Goal: Task Accomplishment & Management: Use online tool/utility

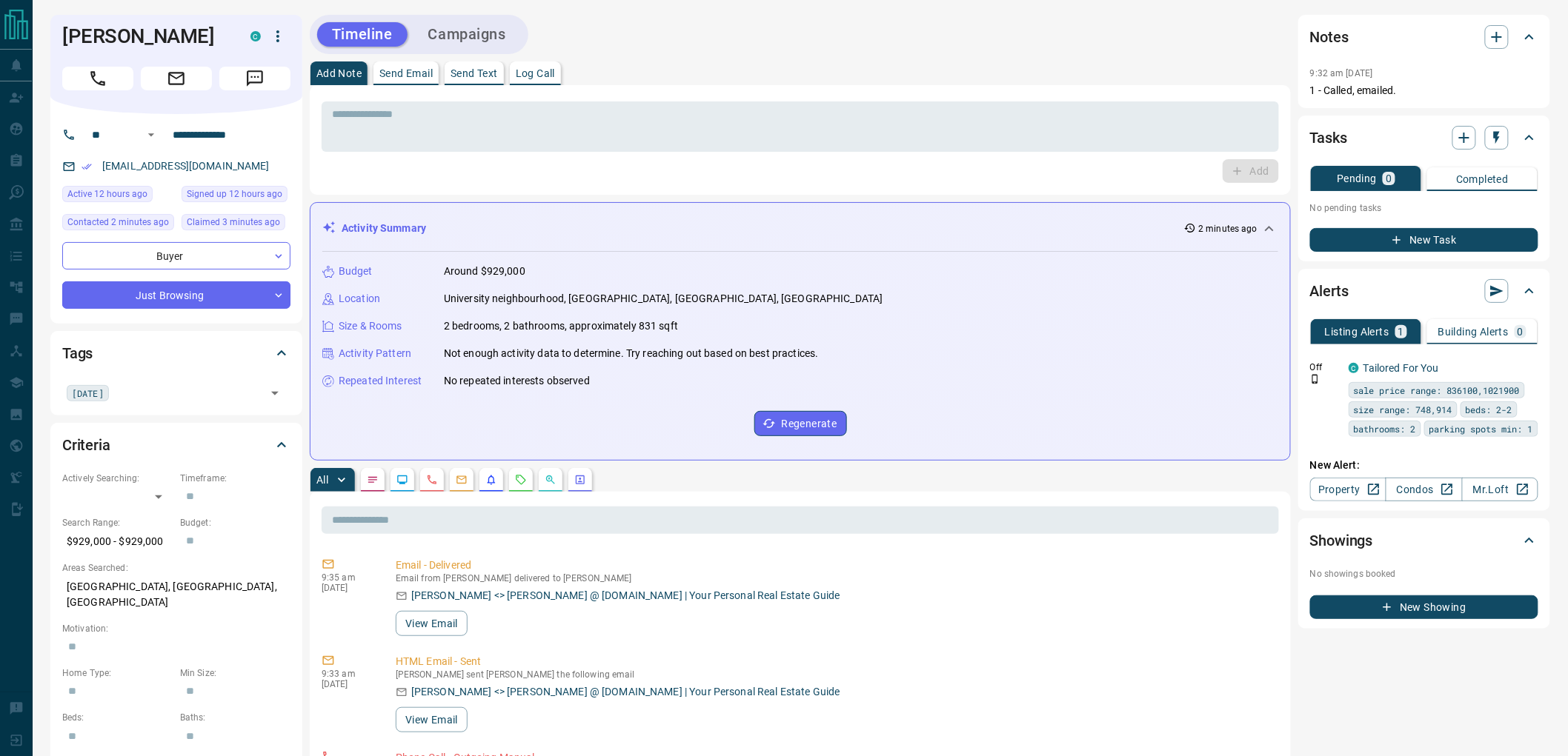
click at [482, 34] on button "Campaigns" at bounding box center [467, 34] width 107 height 25
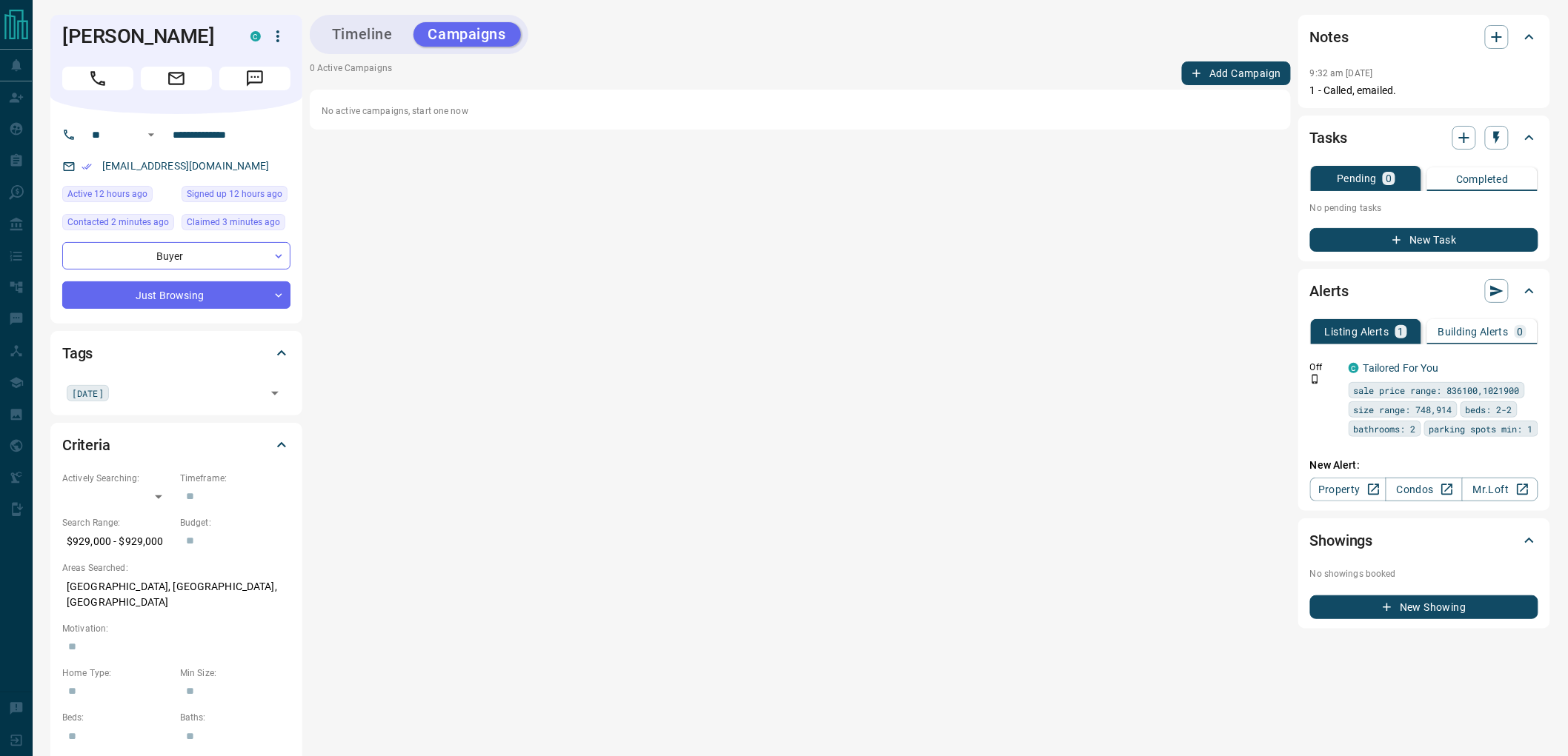
click at [1238, 72] on button "Add Campaign" at bounding box center [1236, 73] width 109 height 24
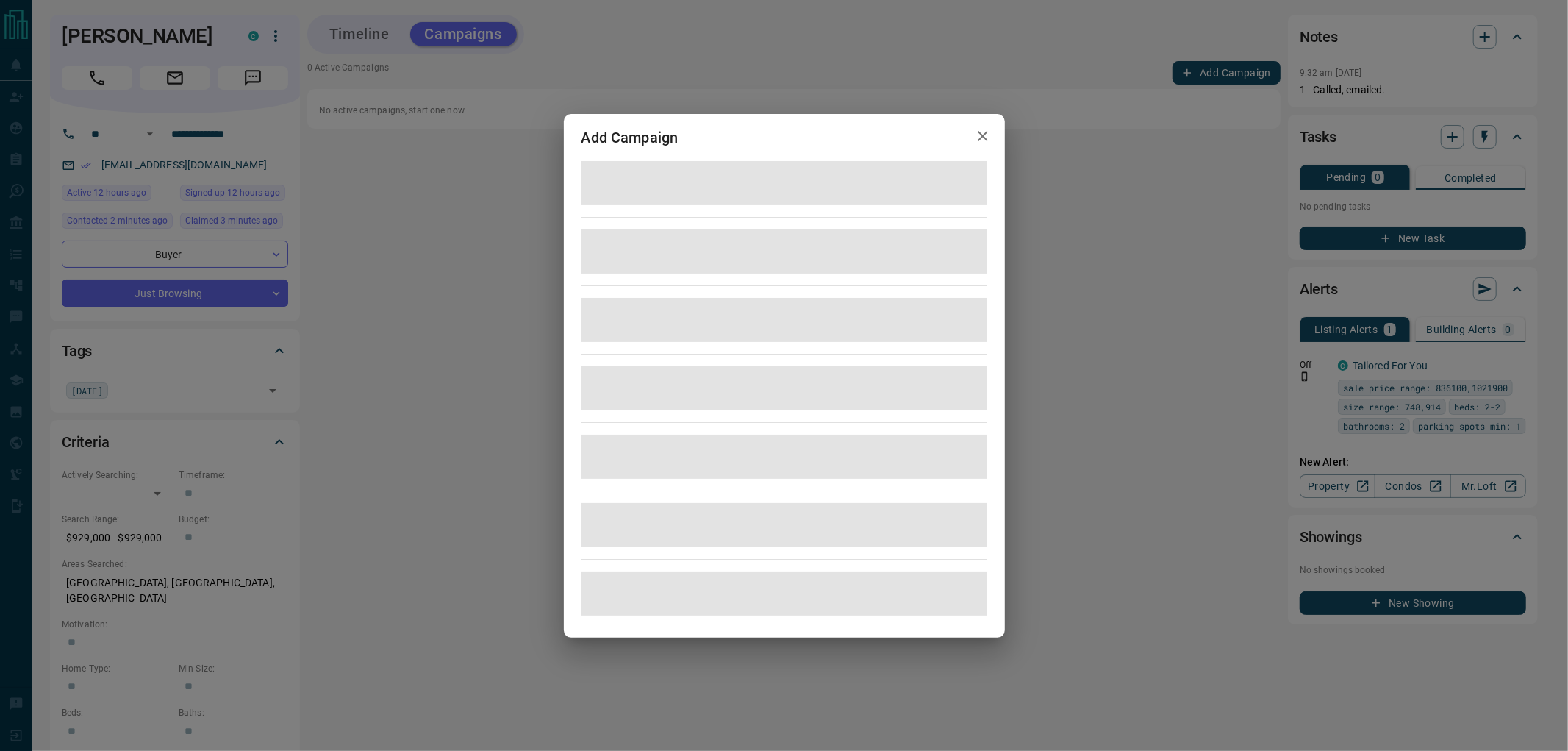
click at [1229, 71] on div "Add Campaign" at bounding box center [784, 375] width 1568 height 751
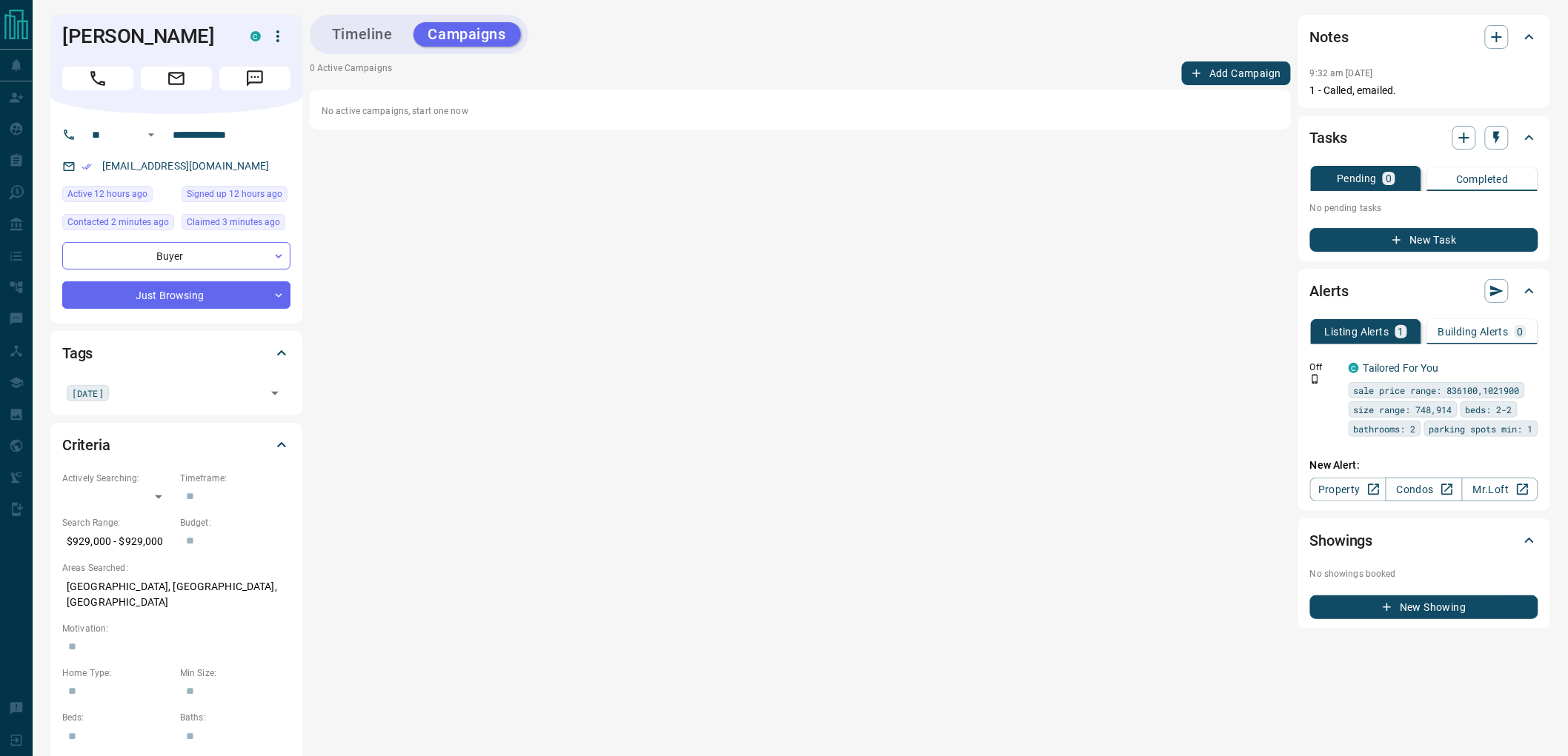
click at [1238, 72] on button "Add Campaign" at bounding box center [1236, 73] width 109 height 24
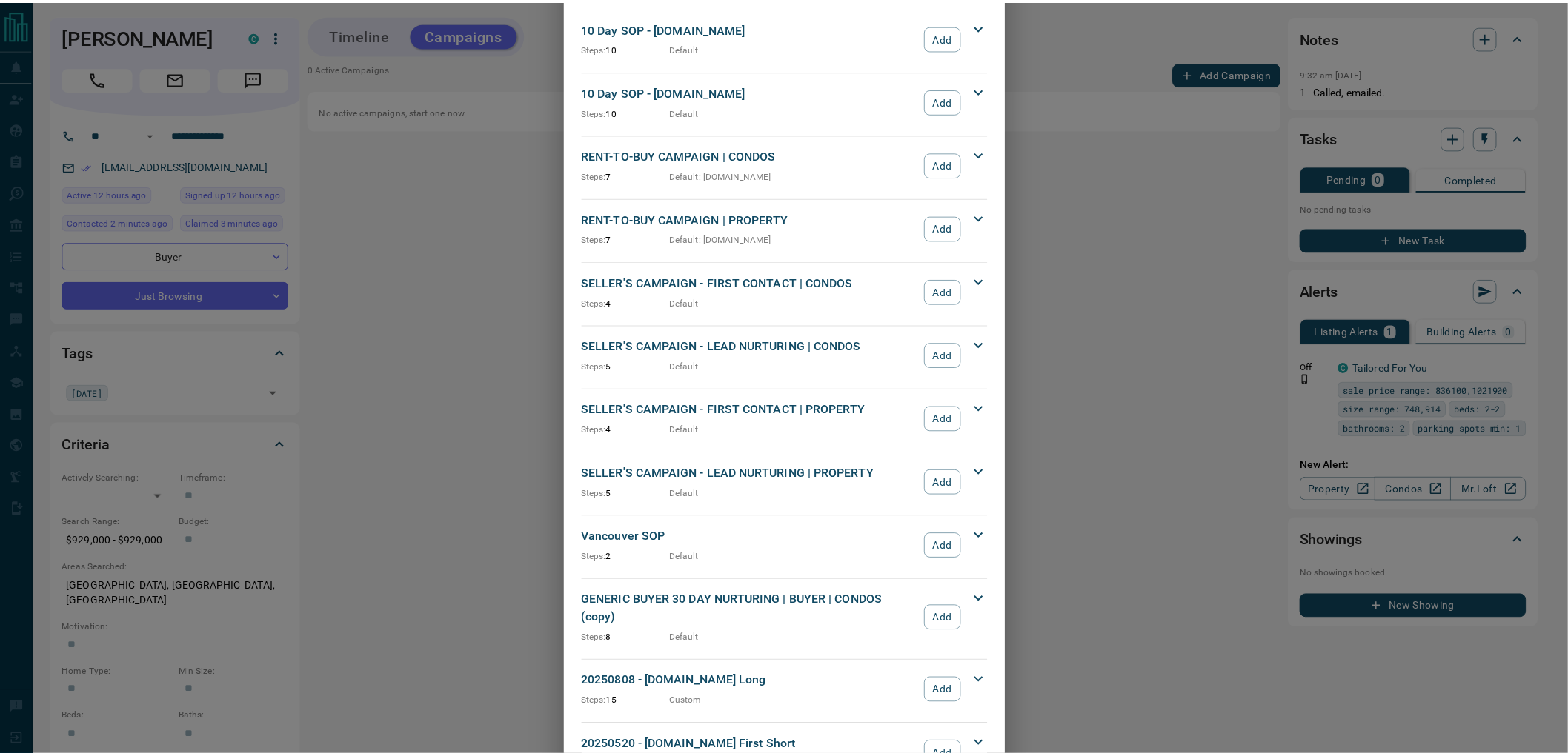
scroll to position [1225, 0]
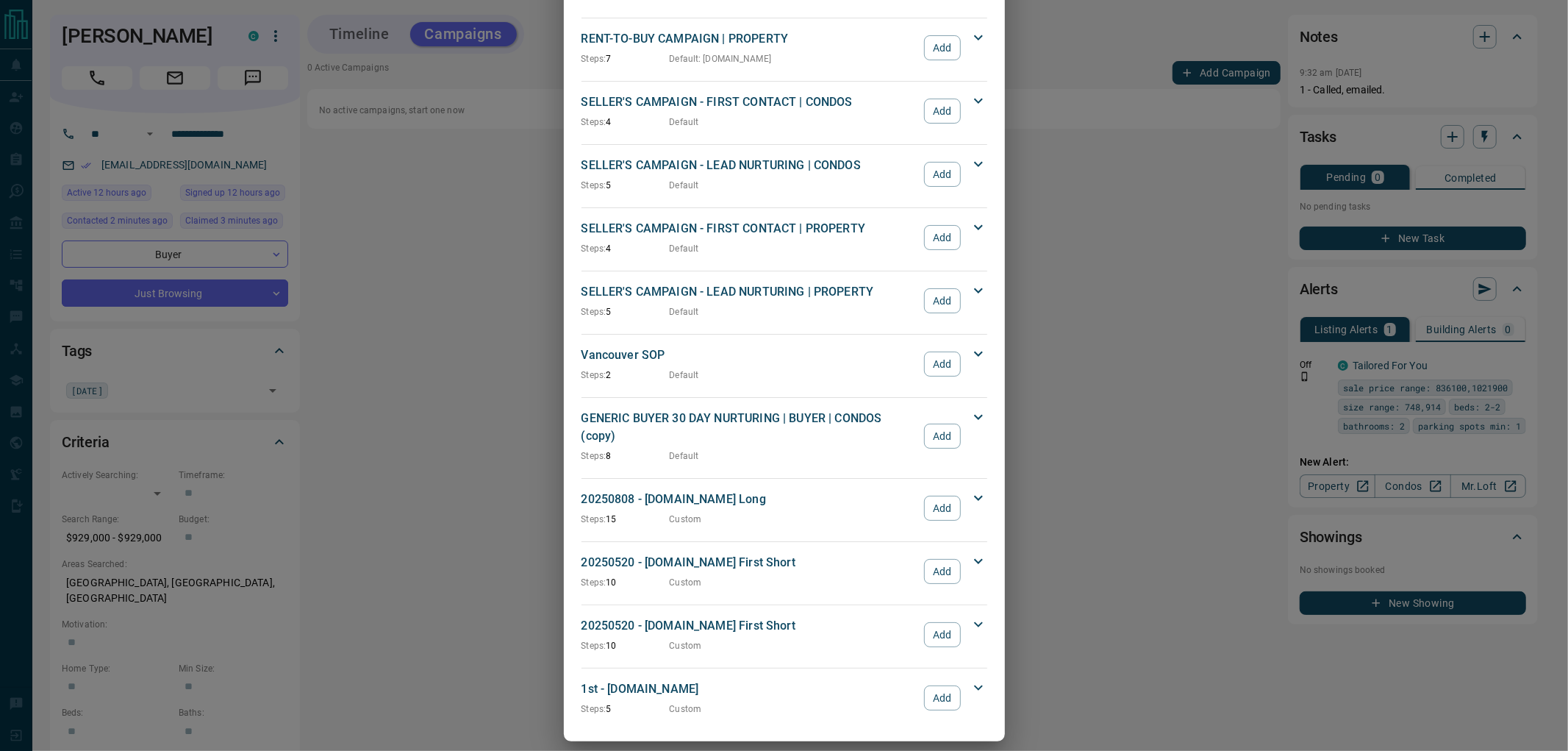
click at [941, 626] on button "Add" at bounding box center [942, 635] width 36 height 25
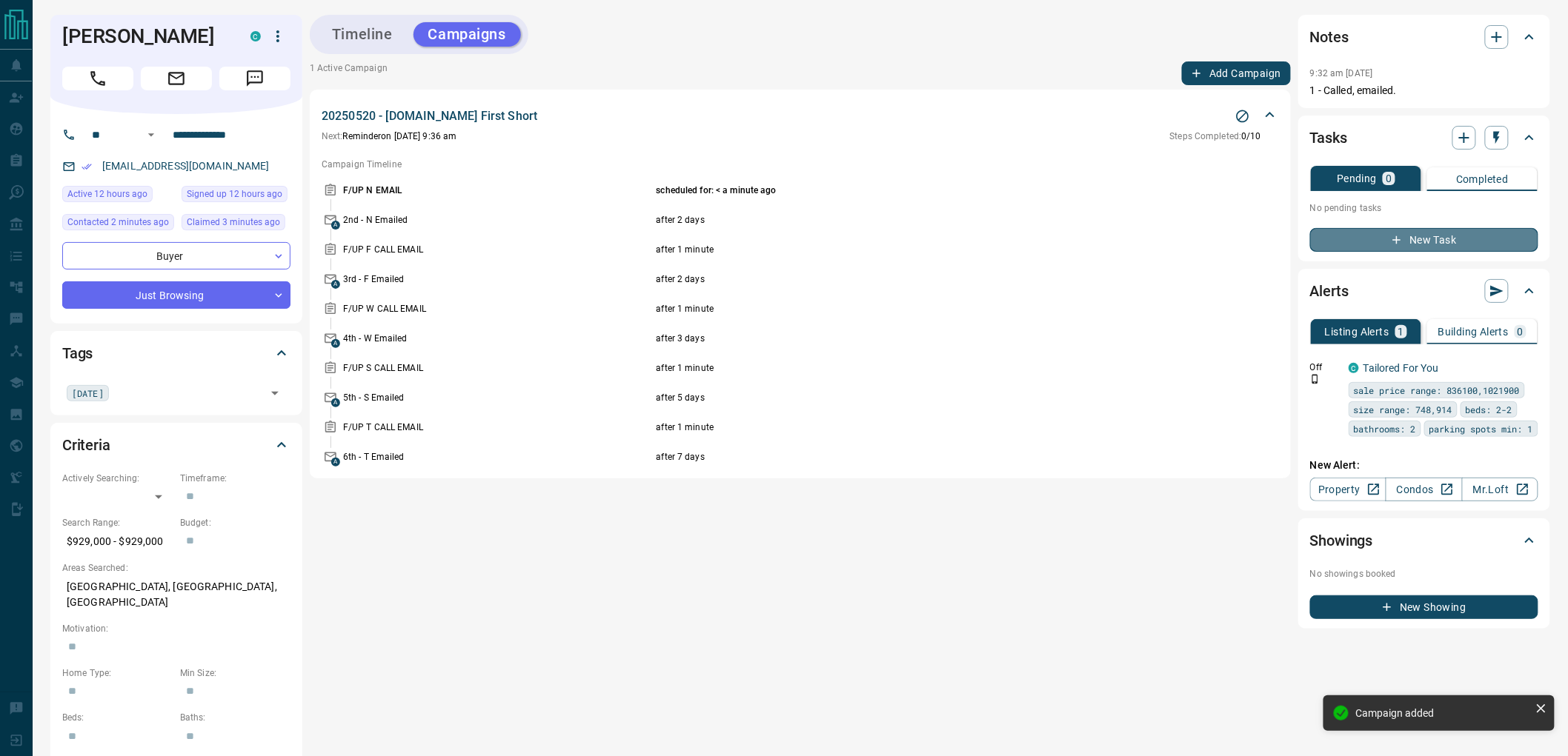
click at [1432, 242] on button "New Task" at bounding box center [1424, 240] width 228 height 24
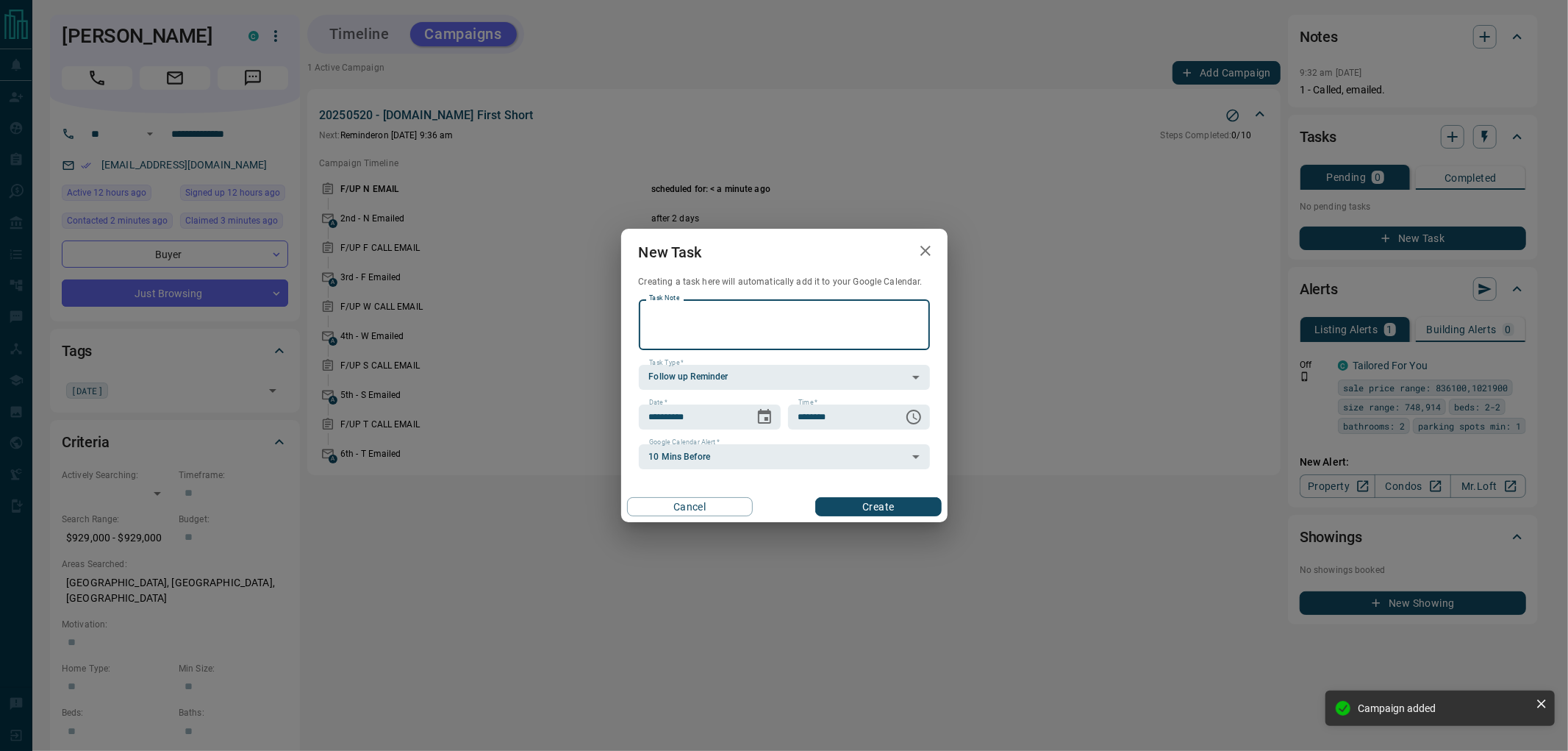
paste textarea "**********"
type textarea "**********"
click at [761, 421] on icon "Choose date, selected date is Sep 14, 2025" at bounding box center [764, 417] width 17 height 17
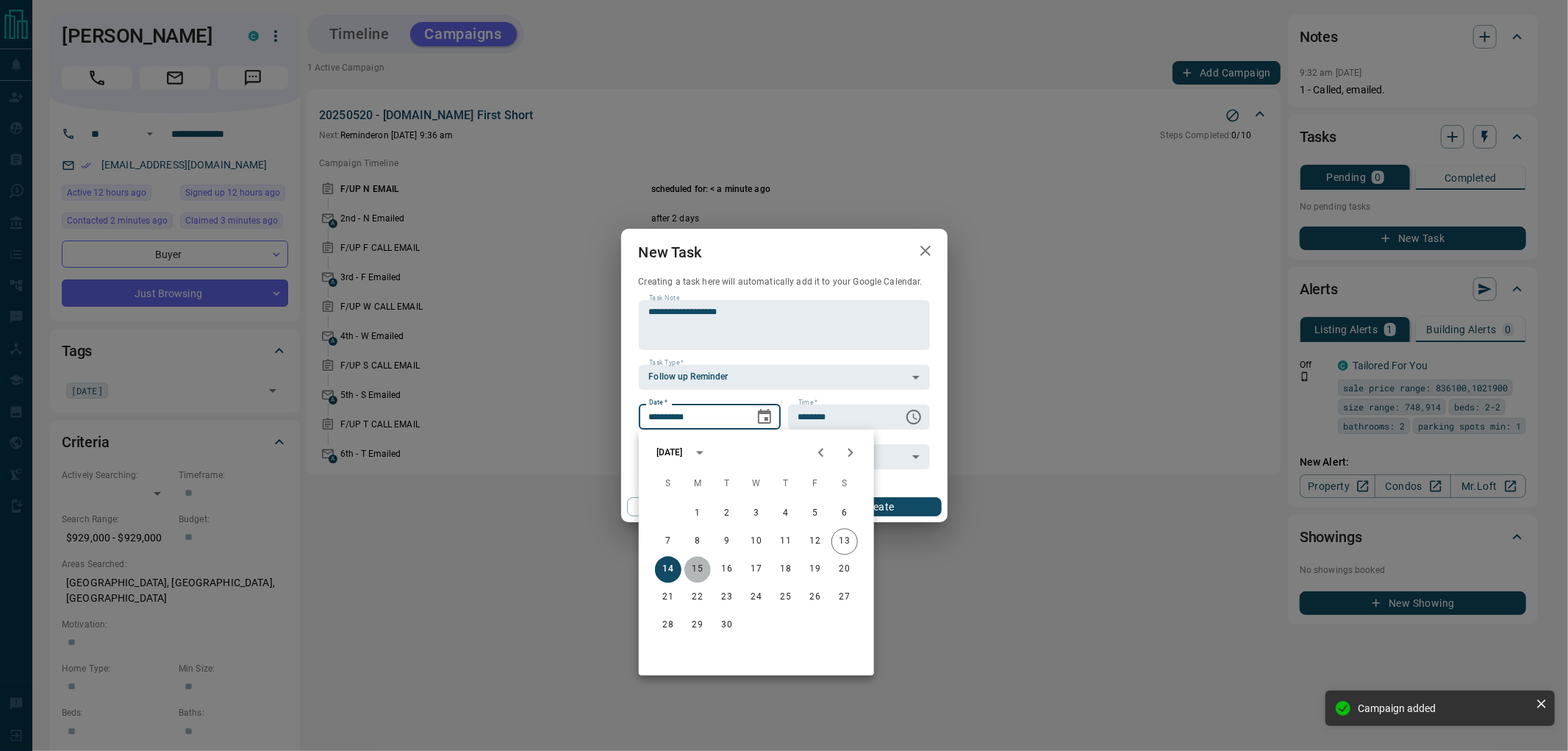
click at [692, 577] on button "15" at bounding box center [698, 569] width 26 height 26
type input "**********"
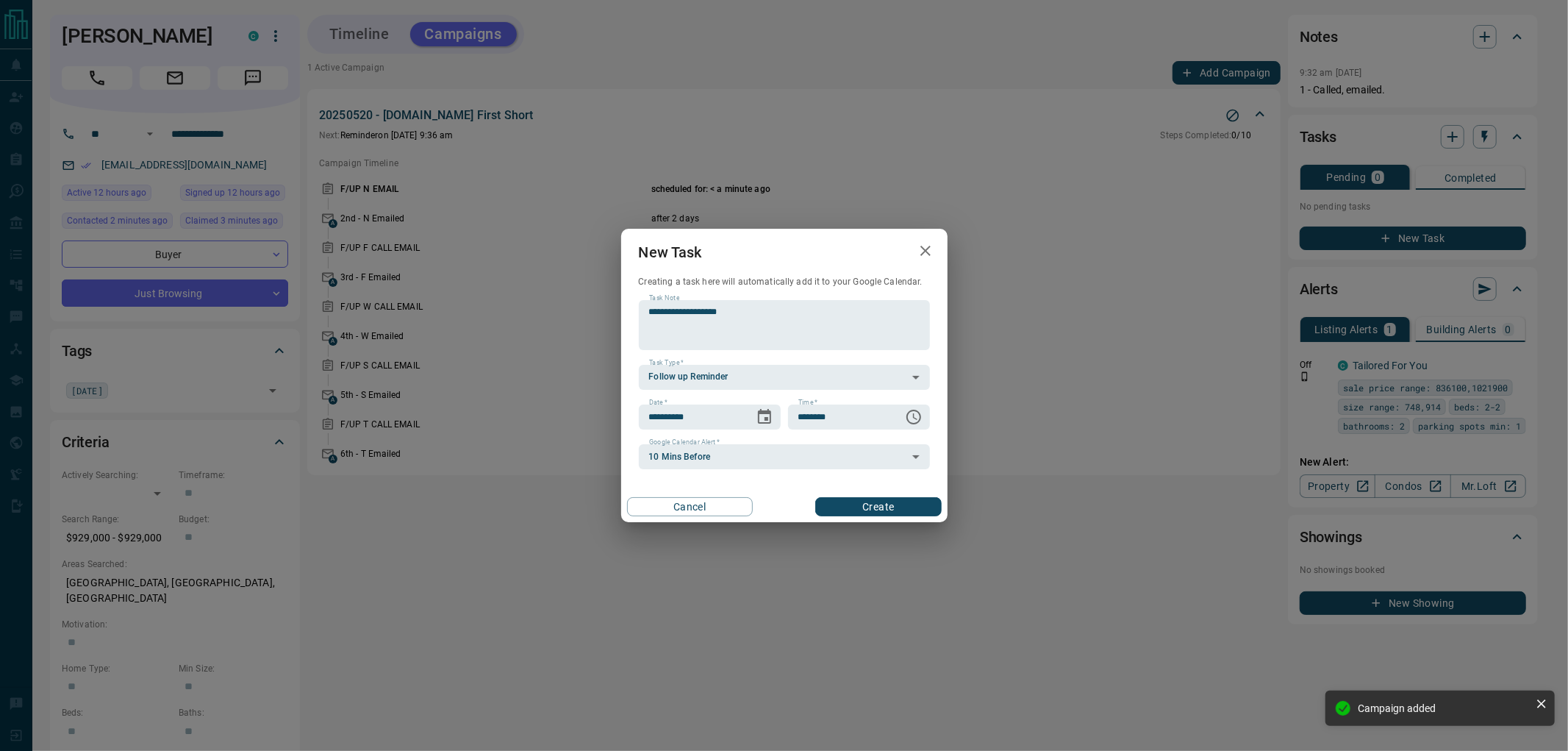
click at [896, 505] on button "Create" at bounding box center [878, 507] width 126 height 19
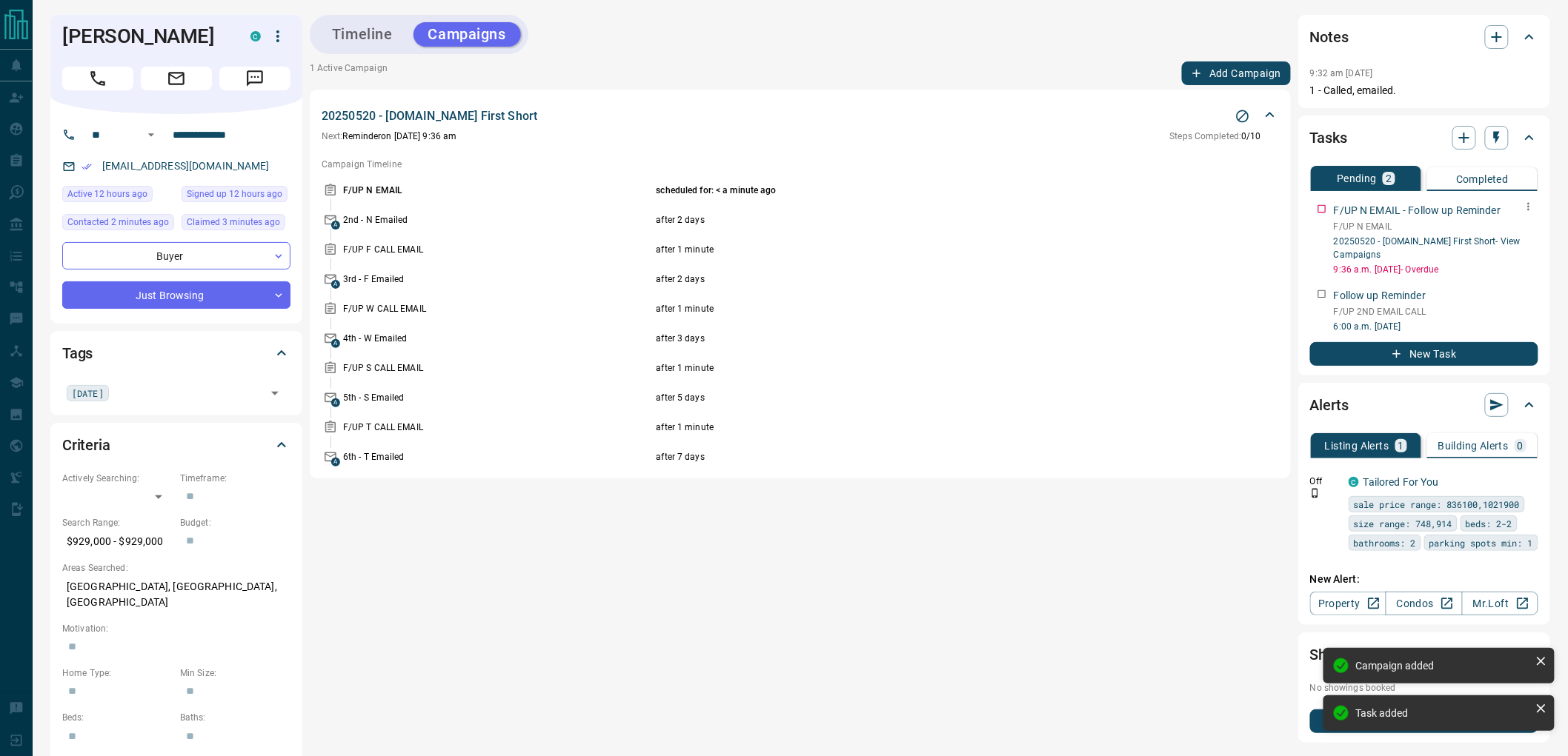
click at [1525, 209] on icon "button" at bounding box center [1528, 206] width 12 height 12
click at [1524, 252] on li "Delete" at bounding box center [1506, 256] width 65 height 22
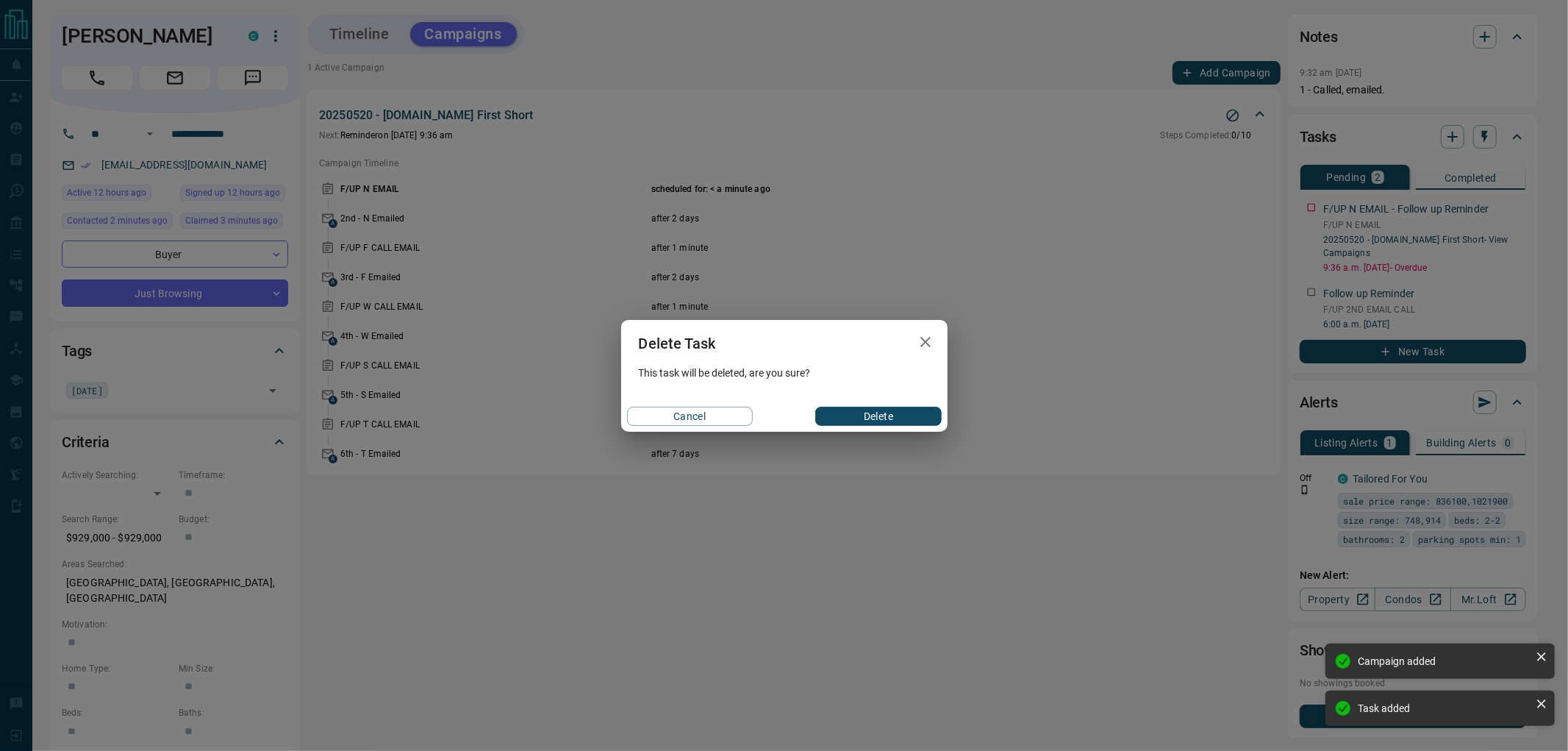
click at [912, 417] on button "Delete" at bounding box center [878, 416] width 126 height 19
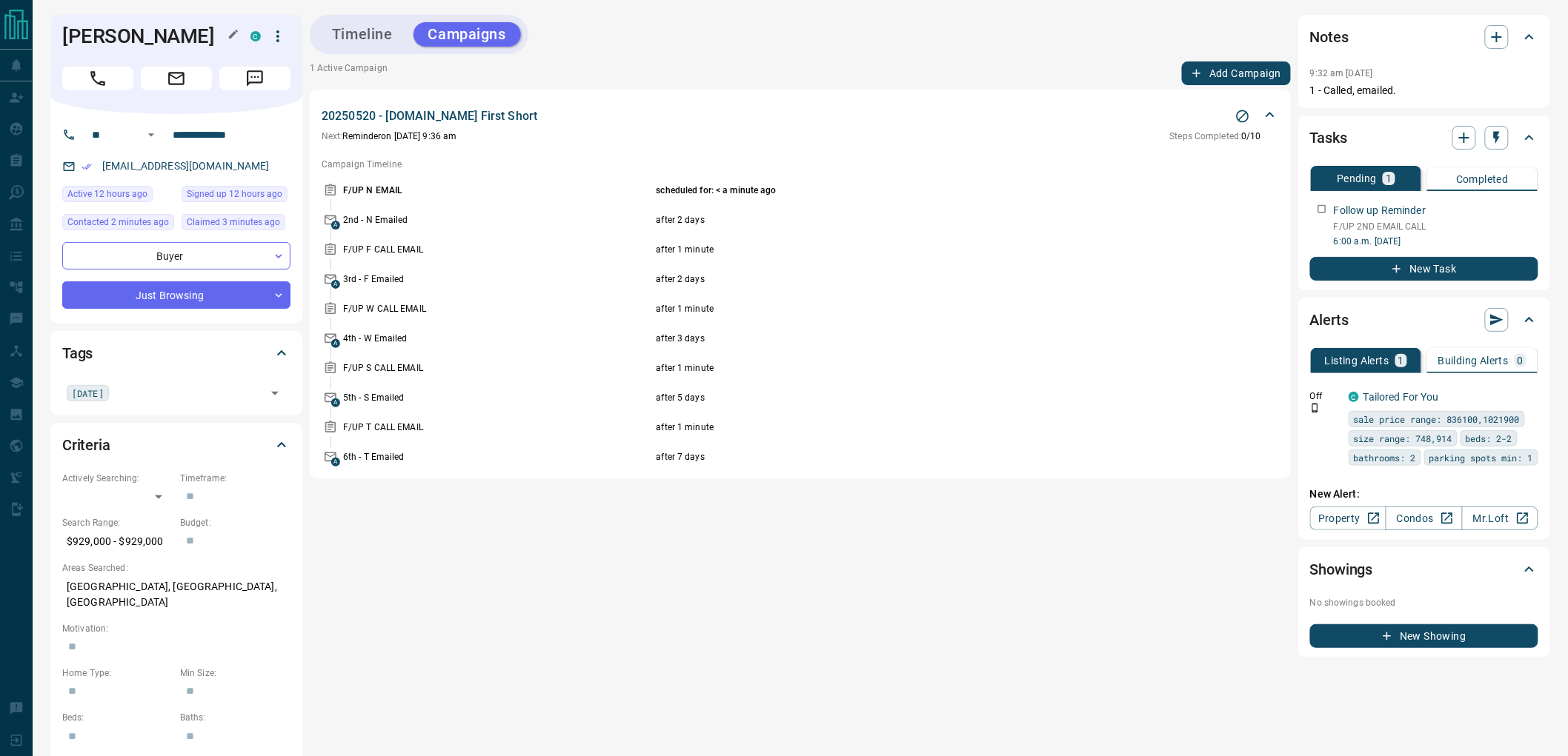
click at [94, 39] on h1 "[PERSON_NAME]" at bounding box center [145, 37] width 166 height 24
drag, startPoint x: 121, startPoint y: 43, endPoint x: 143, endPoint y: 45, distance: 22.1
click at [143, 45] on h1 "[PERSON_NAME]" at bounding box center [145, 37] width 166 height 24
copy h1 "[PERSON_NAME]"
click at [364, 30] on button "Timeline" at bounding box center [362, 34] width 90 height 25
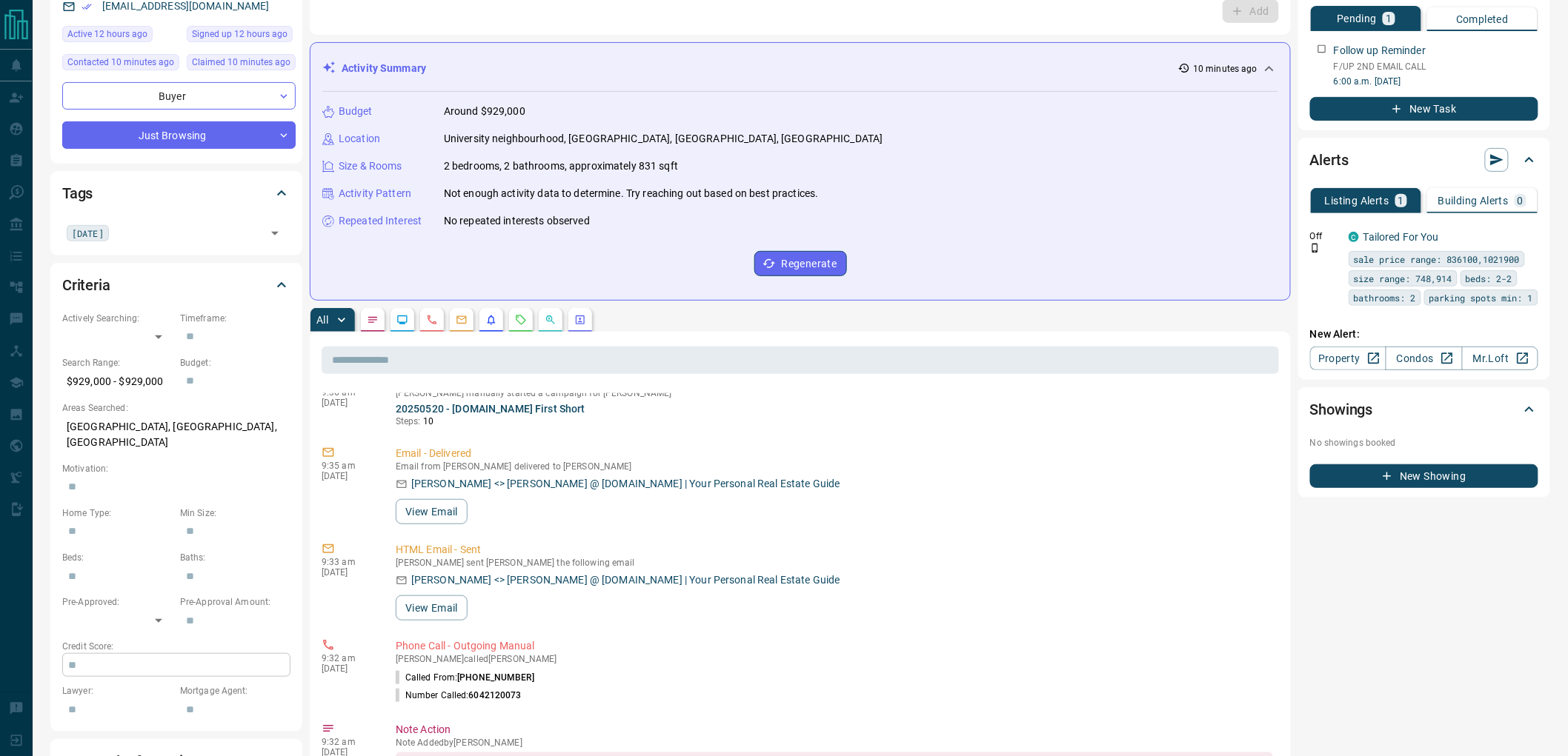
scroll to position [0, 0]
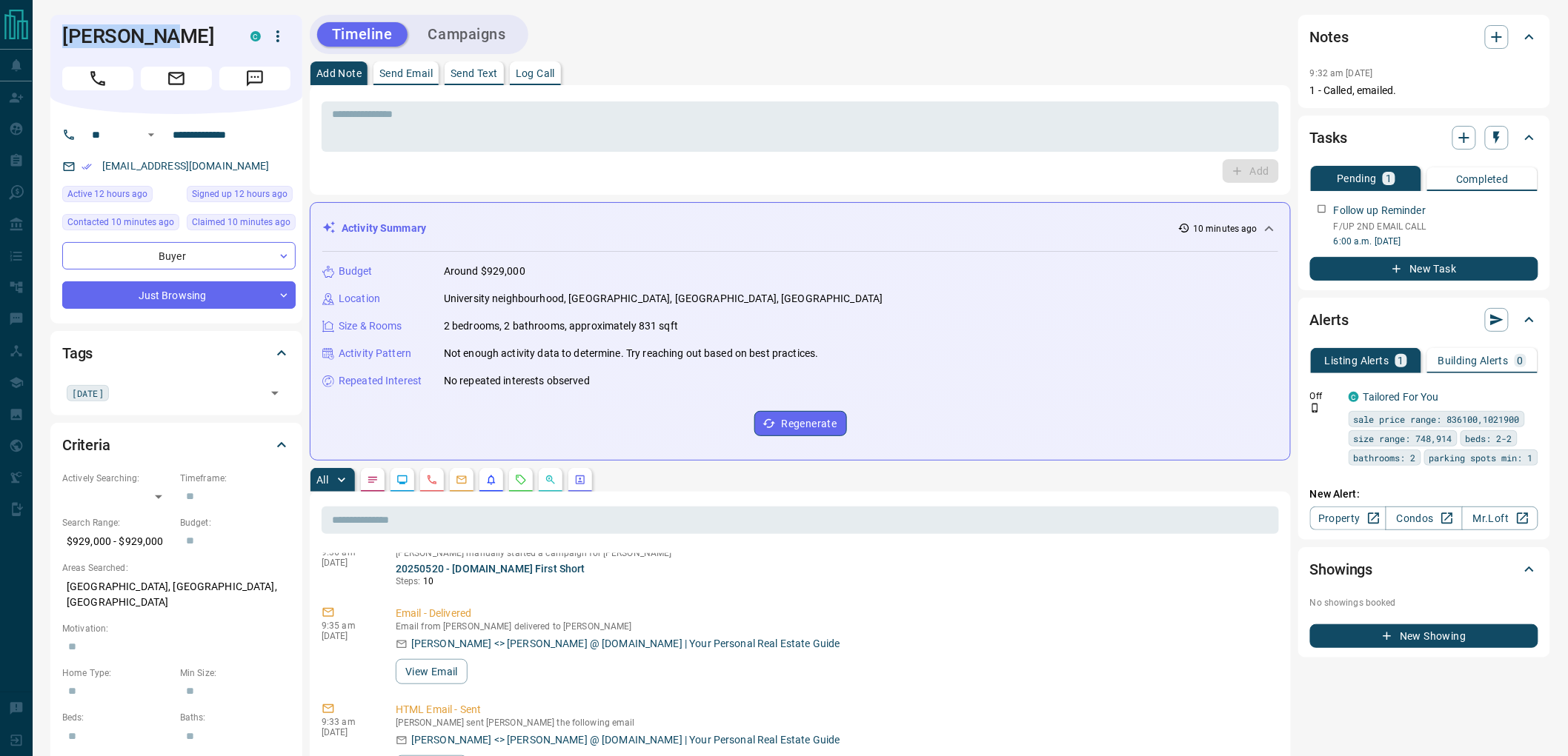
copy h1 "[PERSON_NAME]"
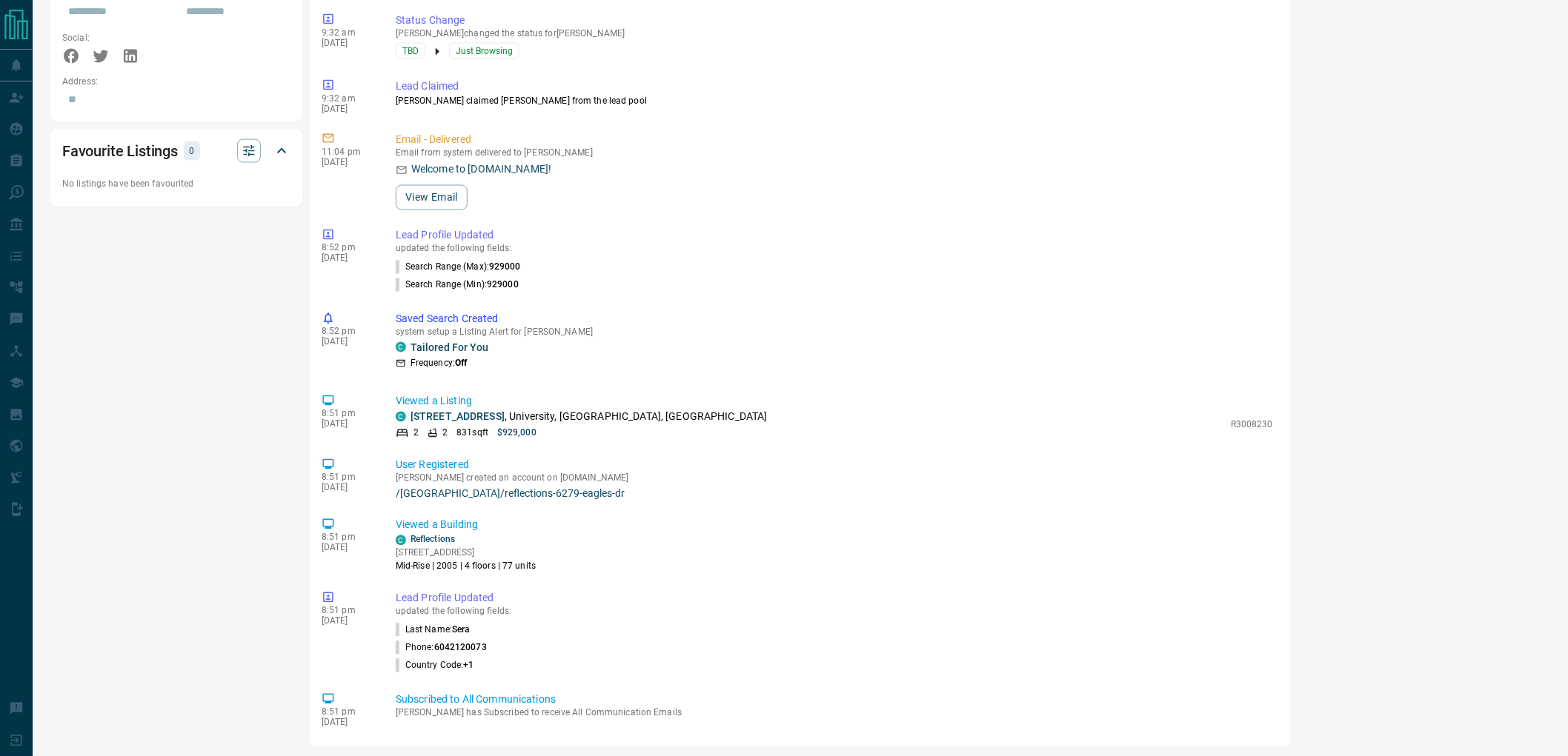
scroll to position [1011, 0]
